Goal: Contribute content: Contribute content

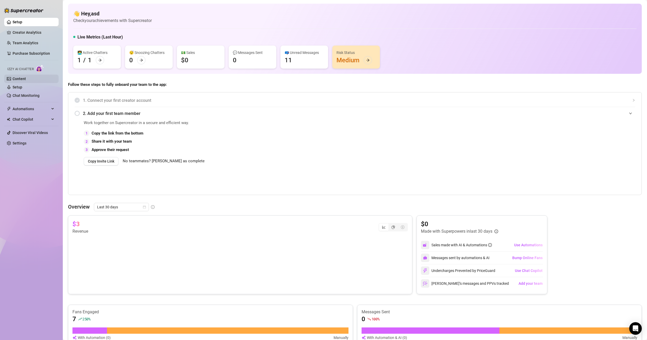
click at [18, 77] on link "Content" at bounding box center [19, 79] width 13 height 4
click at [19, 78] on link "Content" at bounding box center [19, 79] width 13 height 4
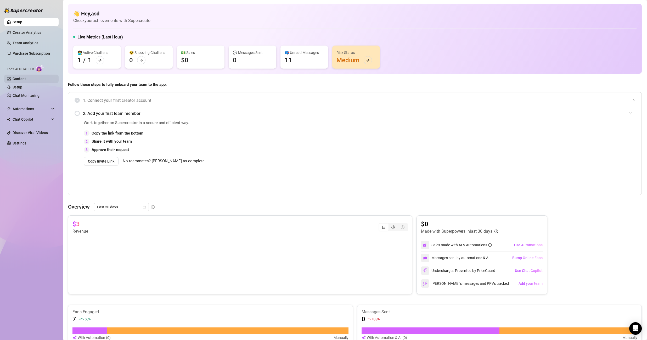
click at [23, 81] on link "Content" at bounding box center [19, 79] width 13 height 4
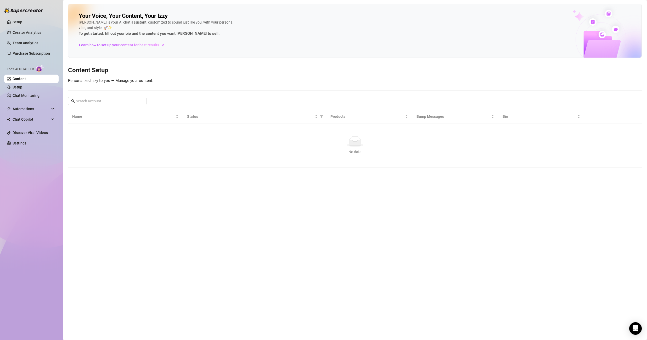
click at [23, 81] on link "Content" at bounding box center [19, 79] width 13 height 4
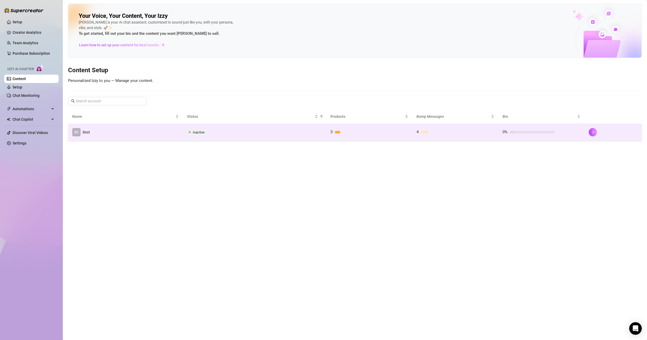
click at [132, 135] on td "BE Best" at bounding box center [125, 132] width 115 height 17
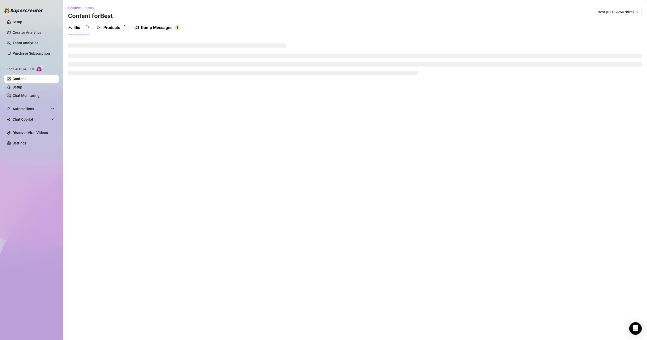
click at [109, 30] on div "Products" at bounding box center [111, 28] width 17 height 6
click at [112, 27] on div "Products" at bounding box center [111, 28] width 17 height 6
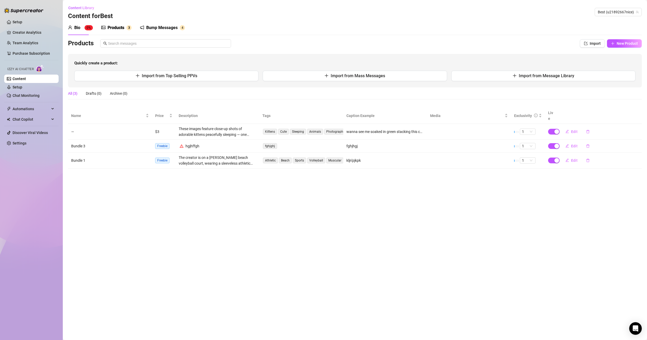
click at [112, 27] on div "Products" at bounding box center [115, 28] width 17 height 6
click at [594, 43] on span "Import" at bounding box center [595, 43] width 11 height 4
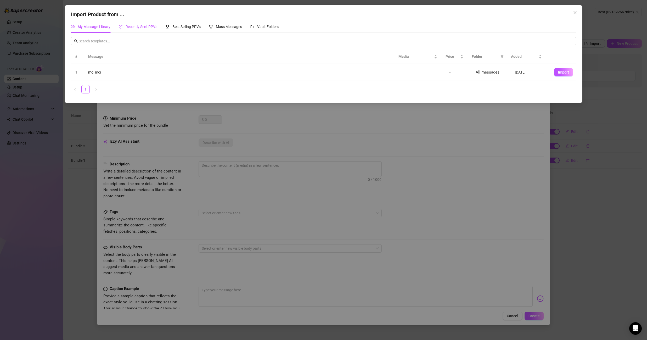
click at [144, 26] on span "Recently Sent PPVs" at bounding box center [142, 27] width 32 height 4
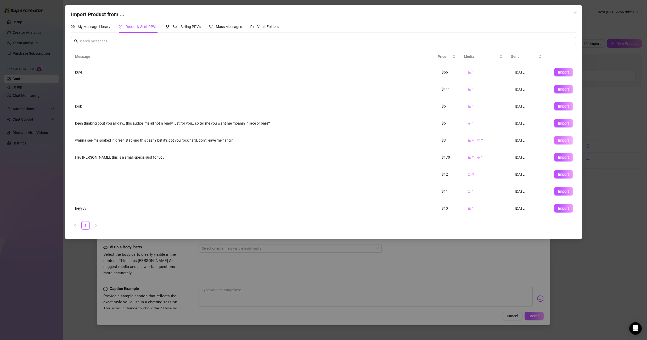
click at [554, 141] on button "Import" at bounding box center [563, 140] width 19 height 8
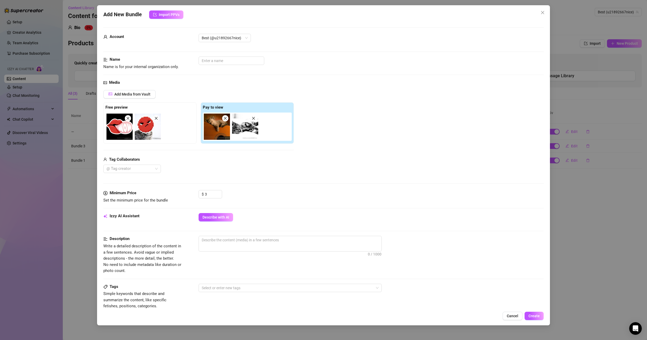
scroll to position [152, 0]
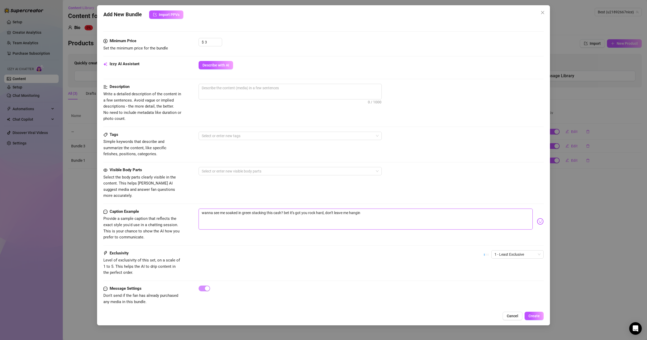
click at [259, 208] on textarea "wanna see me soaked in green stacking this cash? bet it’s got you rock hard, do…" at bounding box center [366, 218] width 334 height 21
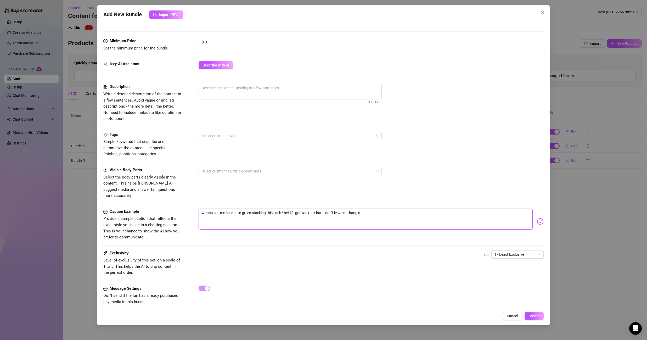
type textarea "Type your message here..."
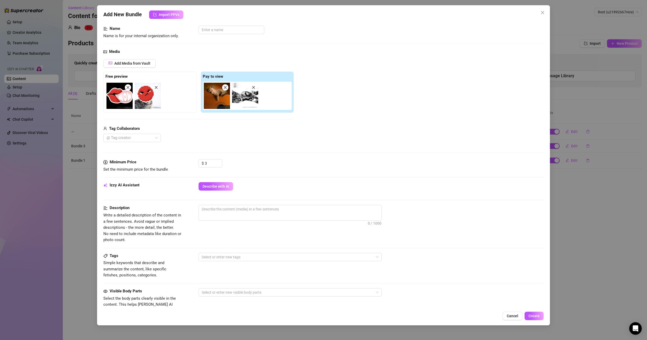
scroll to position [0, 0]
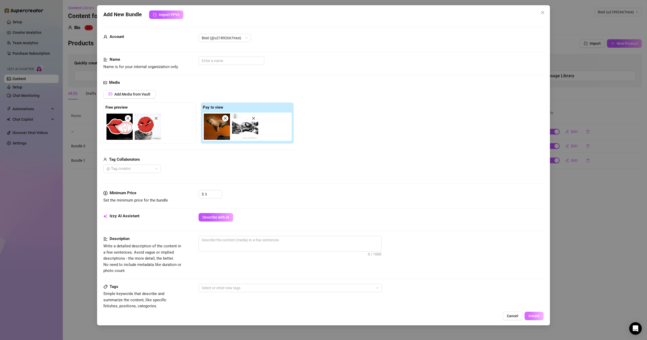
click at [532, 317] on span "Create" at bounding box center [533, 316] width 11 height 4
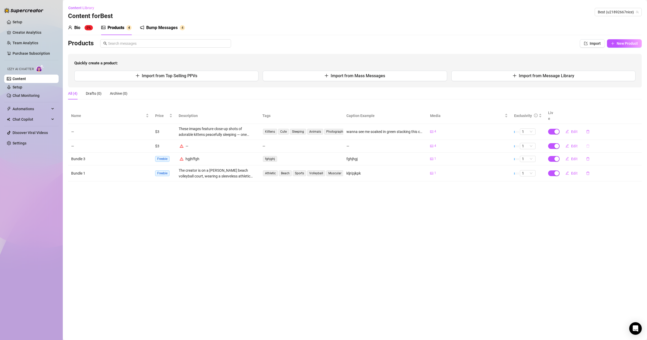
click at [586, 144] on icon "delete" at bounding box center [588, 146] width 4 height 4
click at [623, 128] on span "Yes" at bounding box center [620, 126] width 6 height 4
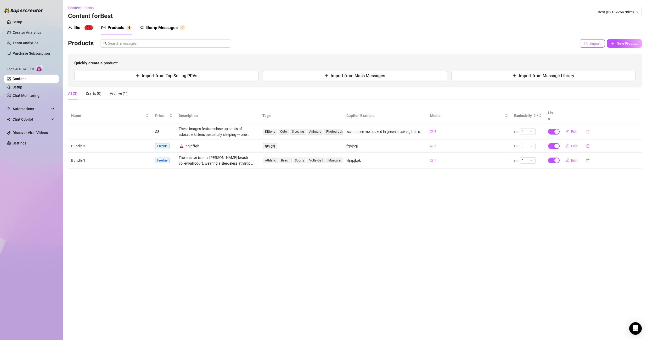
click at [591, 41] on span "Import" at bounding box center [595, 43] width 11 height 4
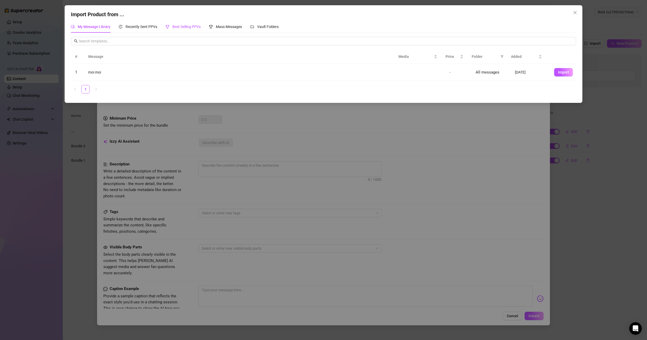
click at [182, 27] on span "Best Selling PPVs" at bounding box center [186, 27] width 28 height 4
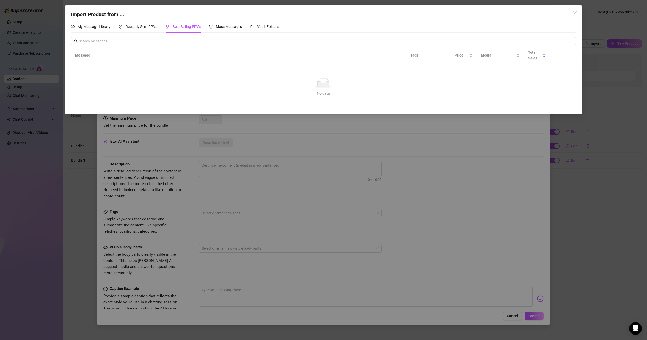
click at [134, 16] on div "Import Product from ..." at bounding box center [323, 14] width 505 height 8
click at [137, 25] on span "Recently Sent PPVs" at bounding box center [142, 27] width 32 height 4
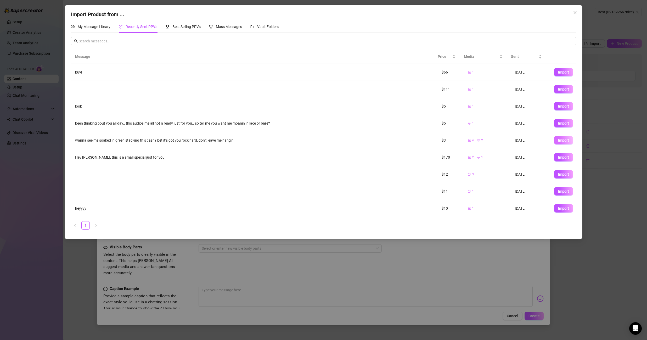
click at [558, 140] on span "Import" at bounding box center [563, 140] width 11 height 4
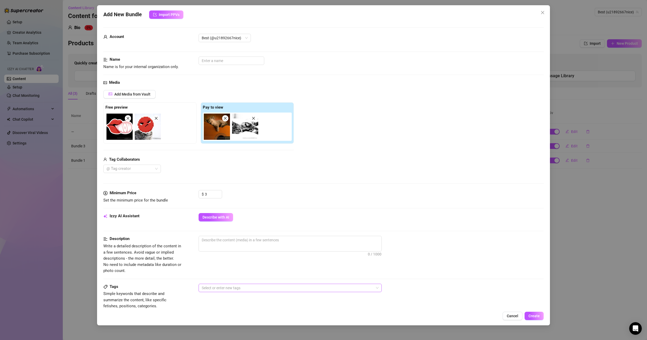
scroll to position [152, 0]
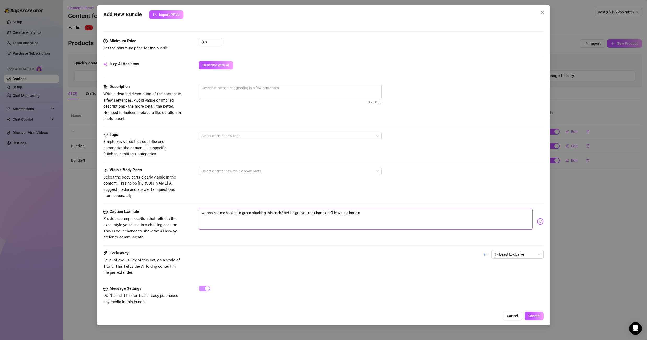
drag, startPoint x: 375, startPoint y: 206, endPoint x: 343, endPoint y: 208, distance: 31.7
click at [375, 208] on textarea "wanna see me soaked in green stacking this cash? bet it’s got you rock hard, do…" at bounding box center [366, 218] width 334 height 21
drag, startPoint x: 343, startPoint y: 208, endPoint x: 196, endPoint y: 206, distance: 147.0
click at [196, 208] on div "Caption Example Provide a sample caption that reflects the exact style you'd us…" at bounding box center [323, 224] width 440 height 32
type textarea "Type your message here..."
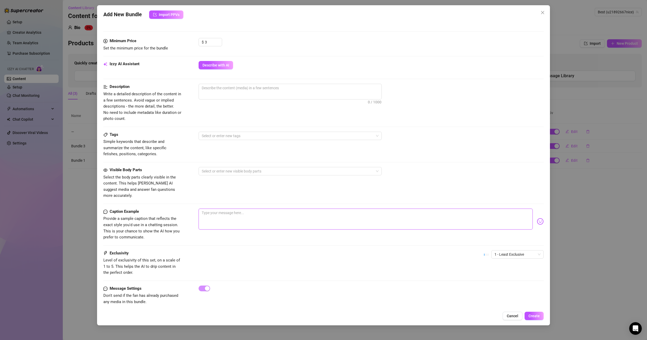
scroll to position [0, 0]
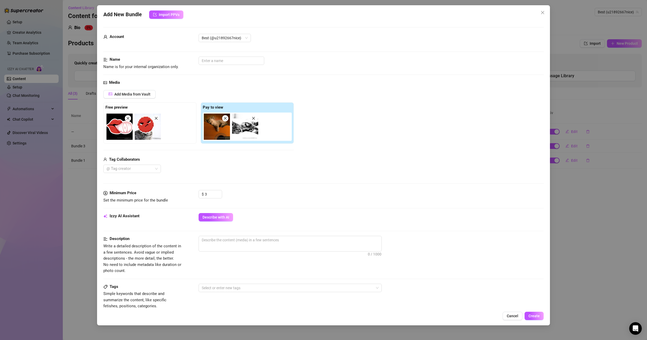
click at [530, 310] on div "Add New Bundle Import PPVs Account Best (@u21892667nice) Name Name is for your …" at bounding box center [323, 165] width 453 height 320
click at [531, 313] on button "Create" at bounding box center [533, 315] width 19 height 8
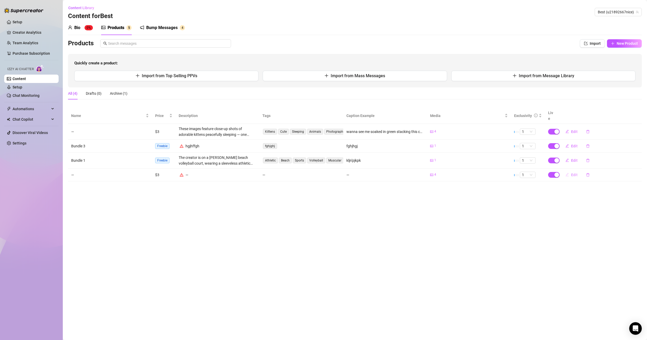
click at [572, 173] on span "Edit" at bounding box center [574, 175] width 7 height 4
type textarea "Type your message here..."
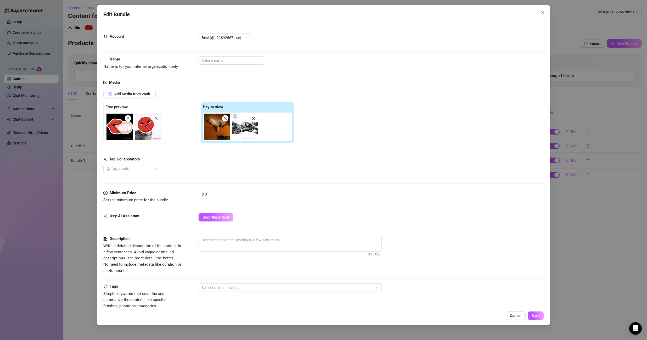
drag, startPoint x: 511, startPoint y: 314, endPoint x: 515, endPoint y: 306, distance: 8.8
click at [511, 314] on span "Cancel" at bounding box center [516, 315] width 12 height 4
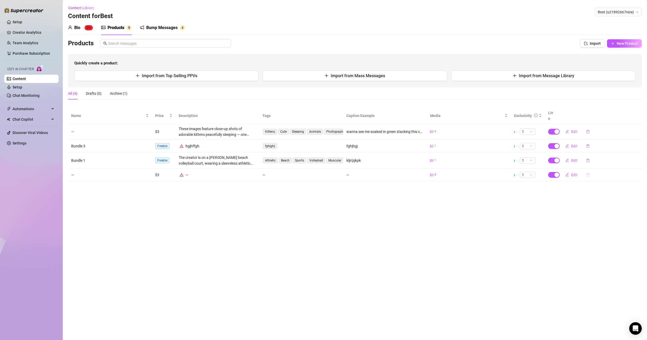
click at [589, 171] on button "button" at bounding box center [588, 175] width 12 height 8
click at [619, 156] on span "Yes" at bounding box center [620, 155] width 6 height 4
click at [157, 27] on div "Bump Messages" at bounding box center [161, 28] width 31 height 6
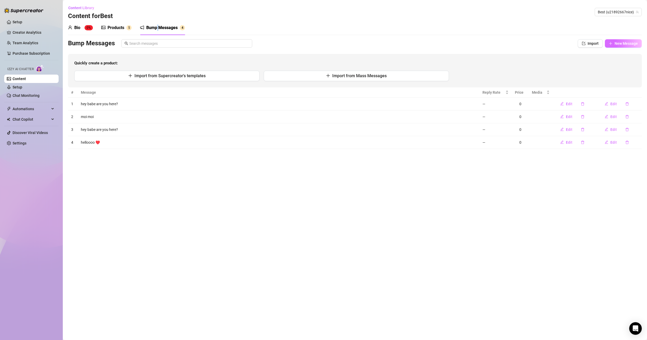
click at [621, 44] on span "New Message" at bounding box center [625, 43] width 23 height 4
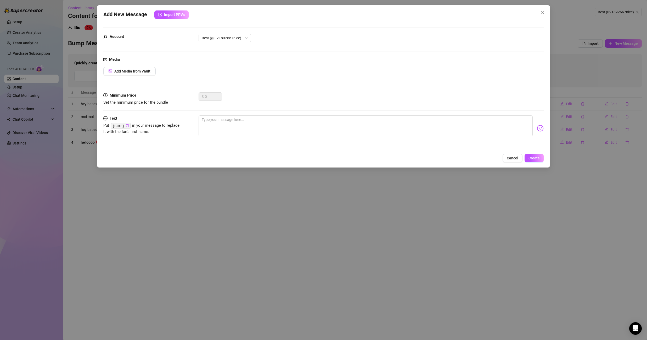
click at [518, 154] on button "Cancel" at bounding box center [512, 158] width 20 height 8
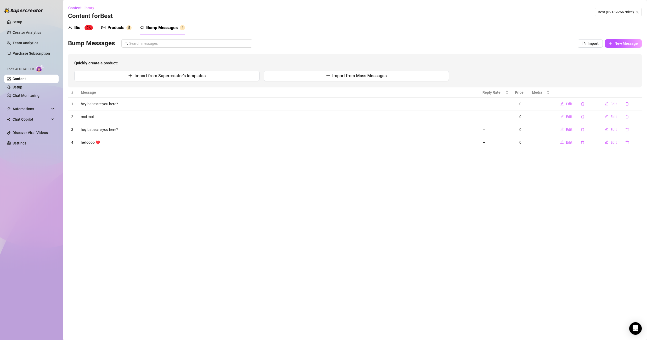
click at [158, 126] on td "hey babe are you here?" at bounding box center [278, 129] width 401 height 13
